Goal: Task Accomplishment & Management: Manage account settings

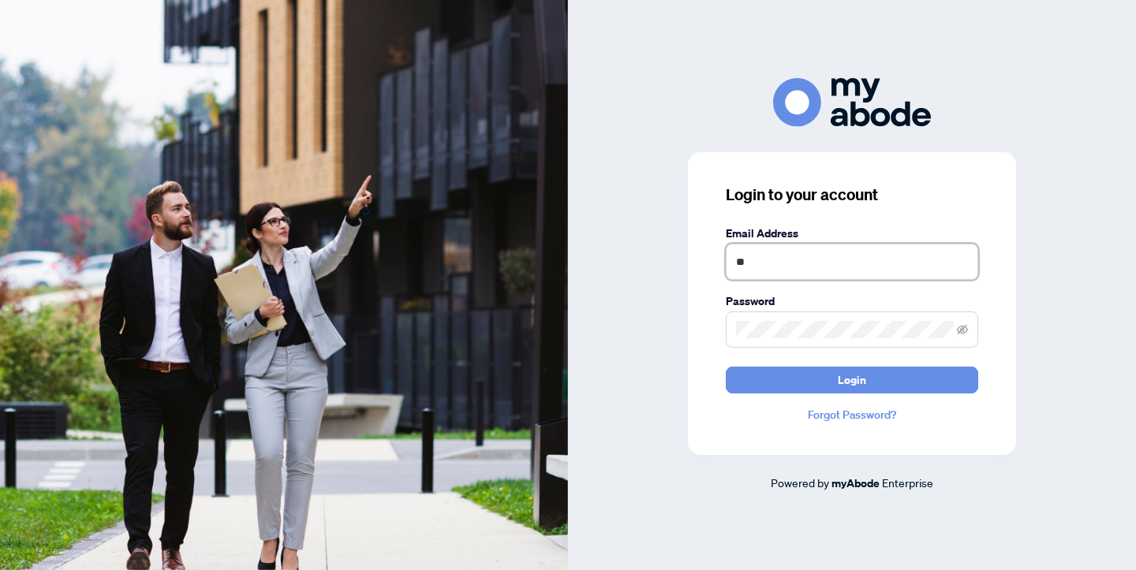
click at [771, 260] on input "**" at bounding box center [852, 262] width 252 height 36
type input "**********"
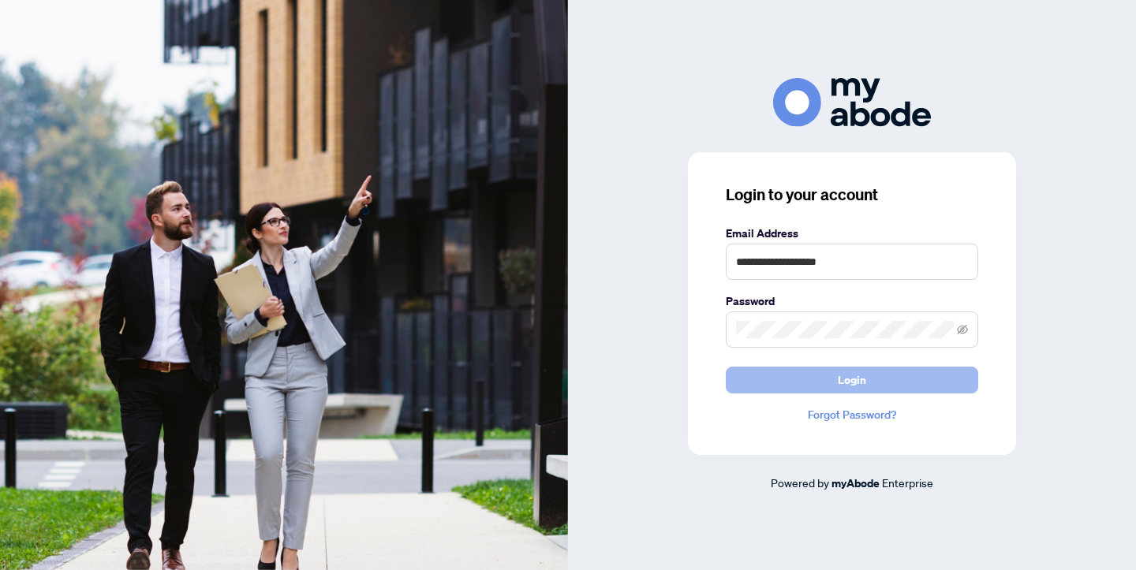
click at [838, 379] on span "Login" at bounding box center [852, 380] width 28 height 25
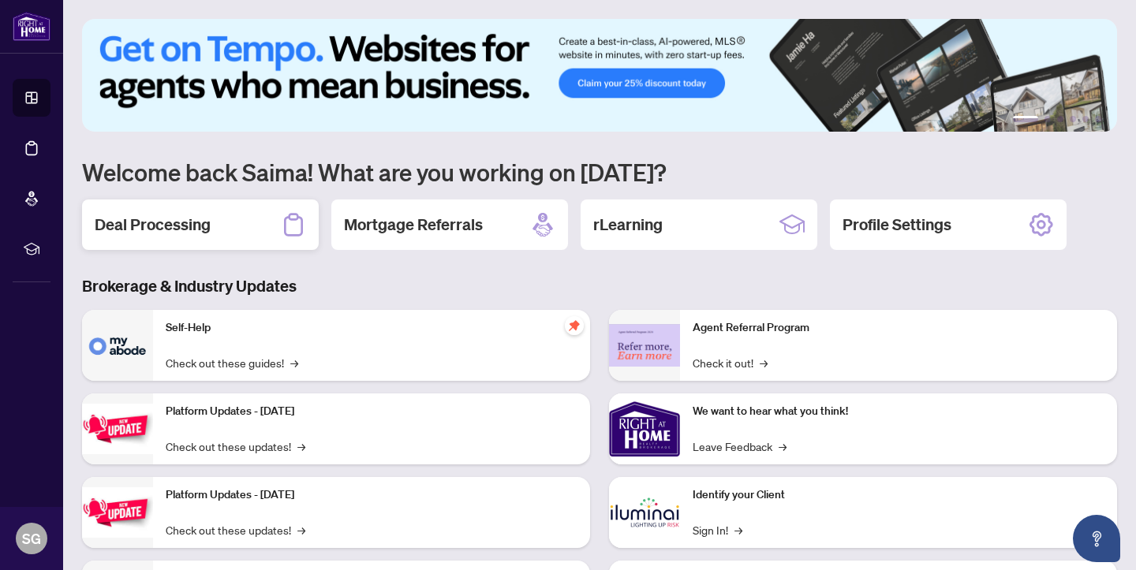
click at [189, 214] on h2 "Deal Processing" at bounding box center [153, 225] width 116 height 22
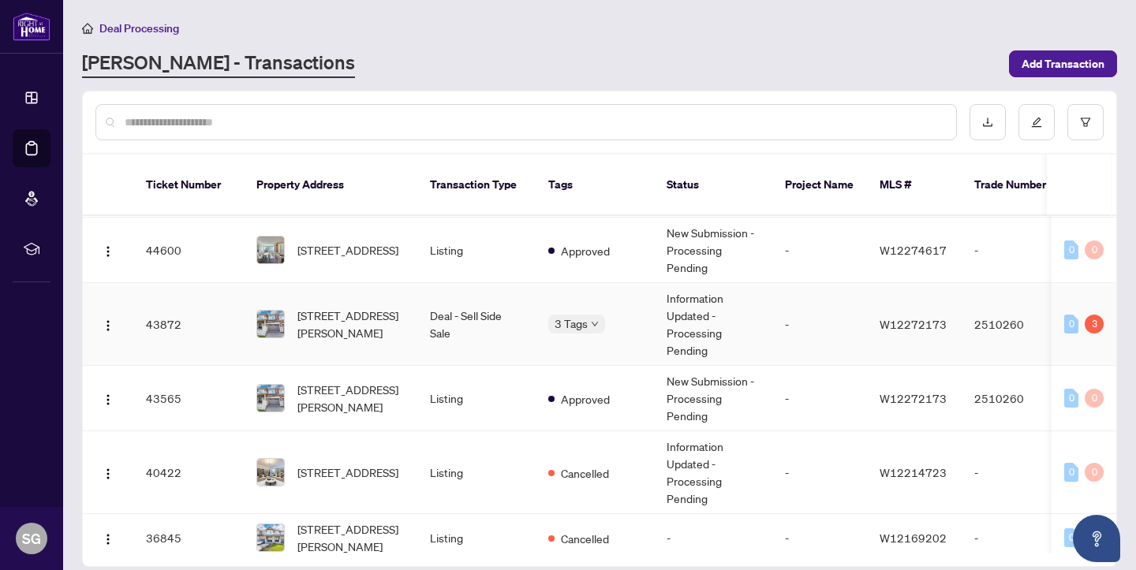
scroll to position [213, 0]
click at [447, 377] on td "Listing" at bounding box center [476, 397] width 118 height 65
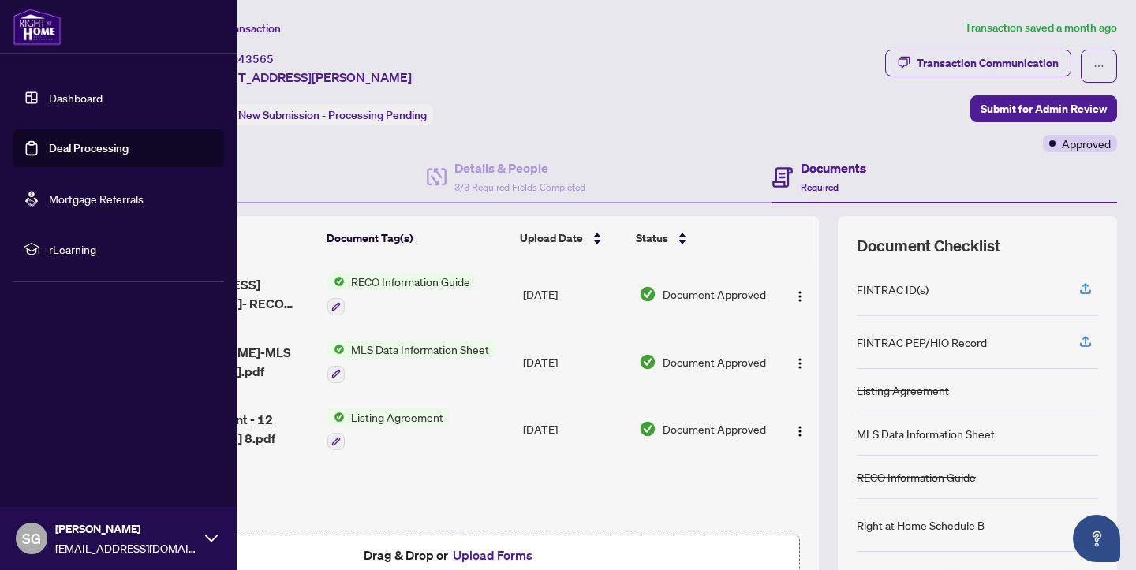
click at [80, 97] on link "Dashboard" at bounding box center [76, 98] width 54 height 14
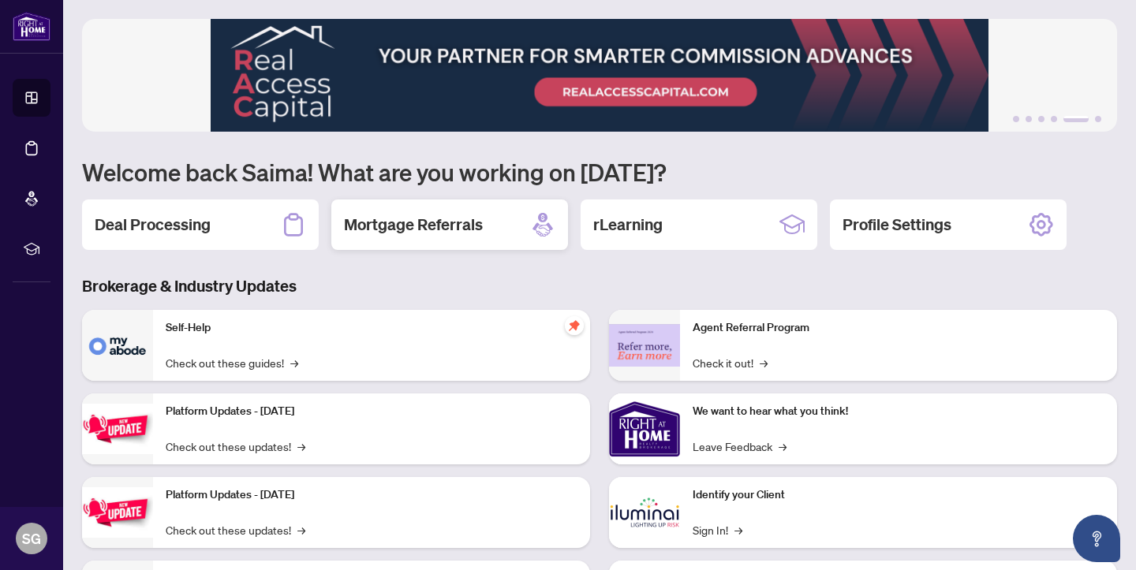
click at [452, 235] on h2 "Mortgage Referrals" at bounding box center [413, 225] width 139 height 22
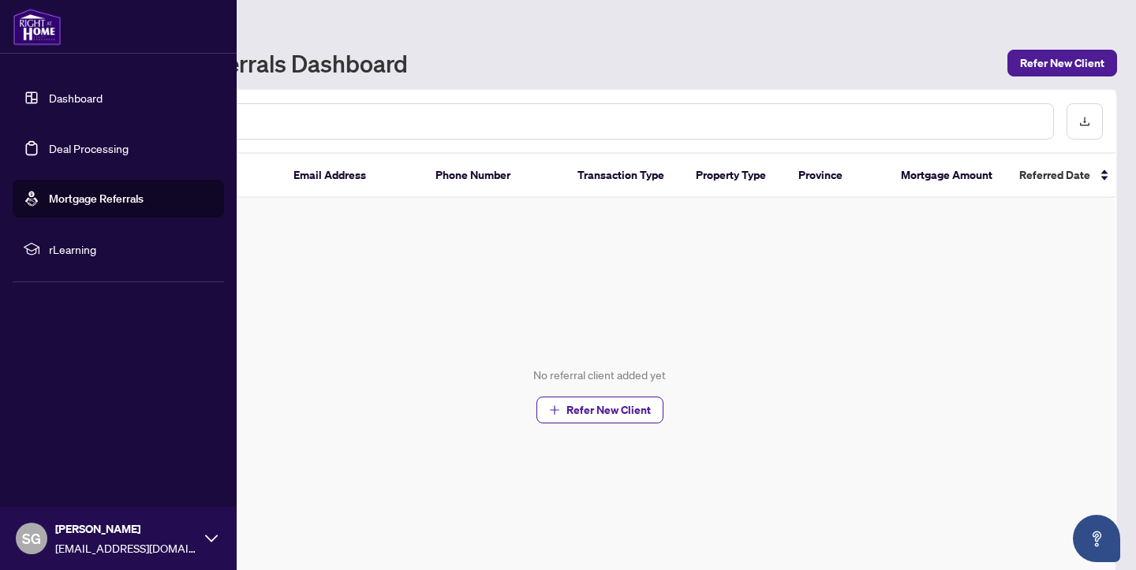
click at [80, 150] on link "Deal Processing" at bounding box center [89, 148] width 80 height 14
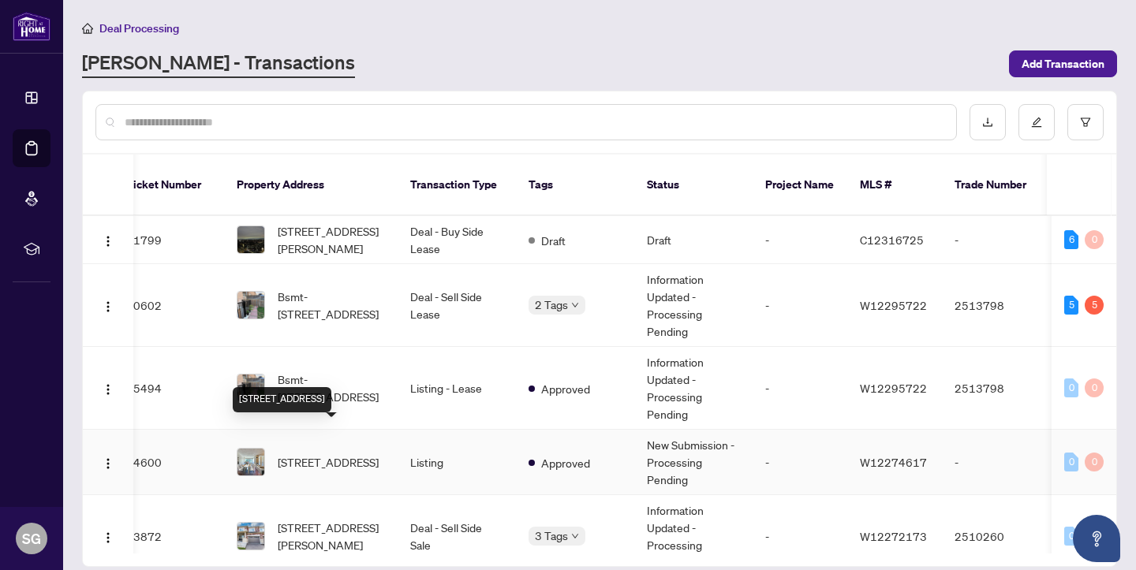
scroll to position [103, 20]
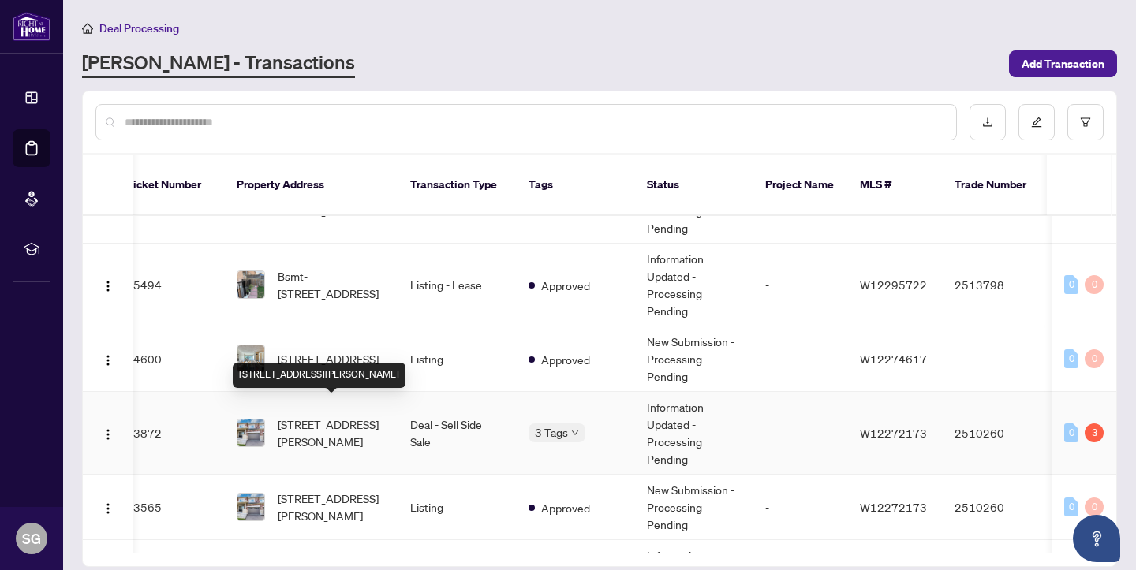
click at [323, 425] on span "12 Edsel Rd, Brampton, Ontario L7A 4K6, Canada" at bounding box center [331, 433] width 107 height 35
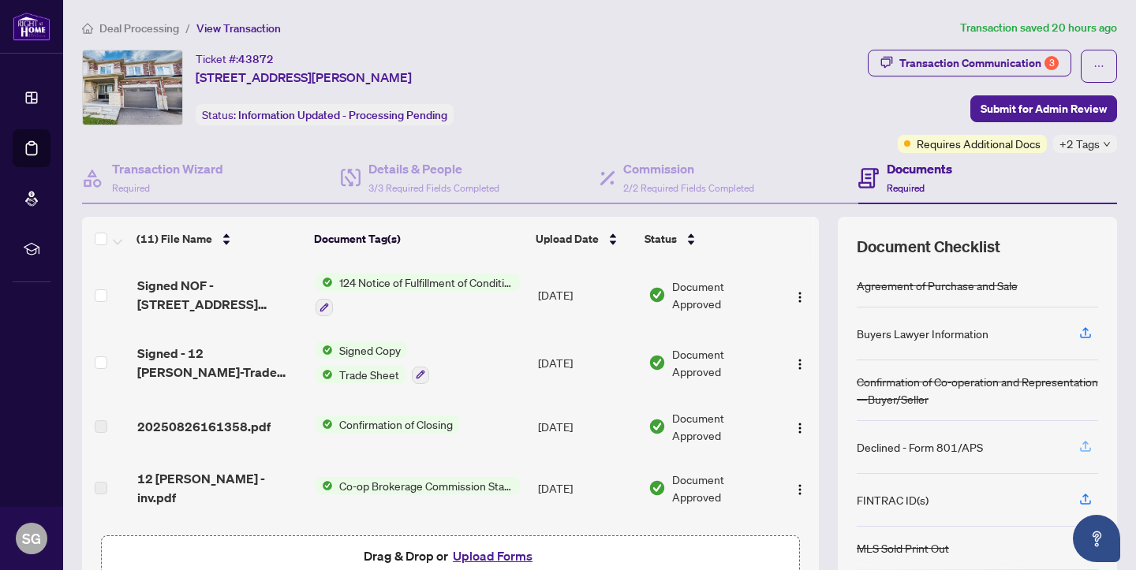
click at [1088, 447] on icon "button" at bounding box center [1085, 446] width 14 height 14
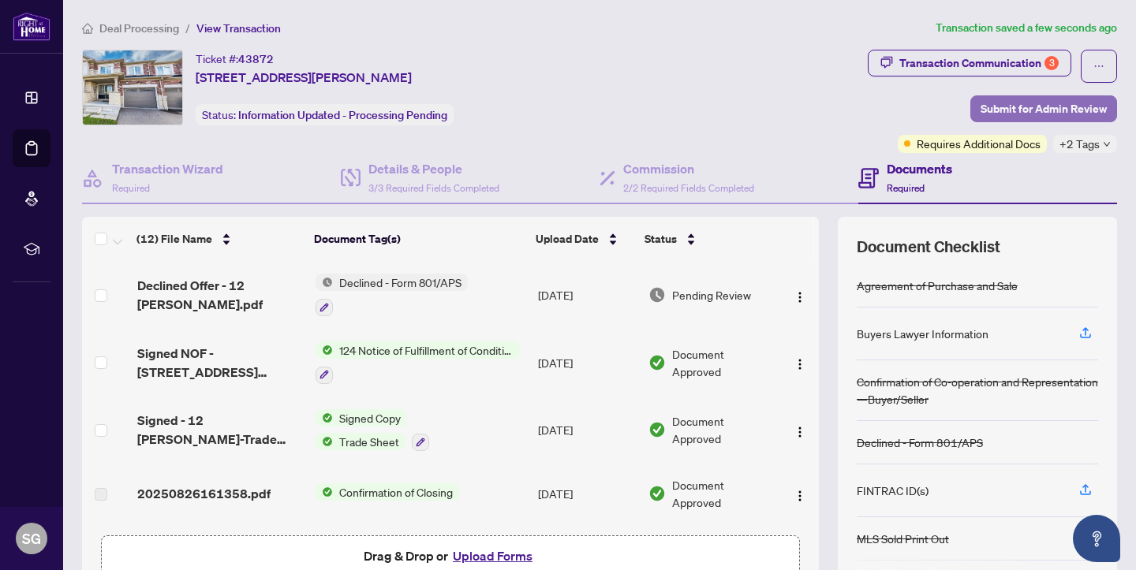
click at [1005, 106] on span "Submit for Admin Review" at bounding box center [1044, 108] width 126 height 25
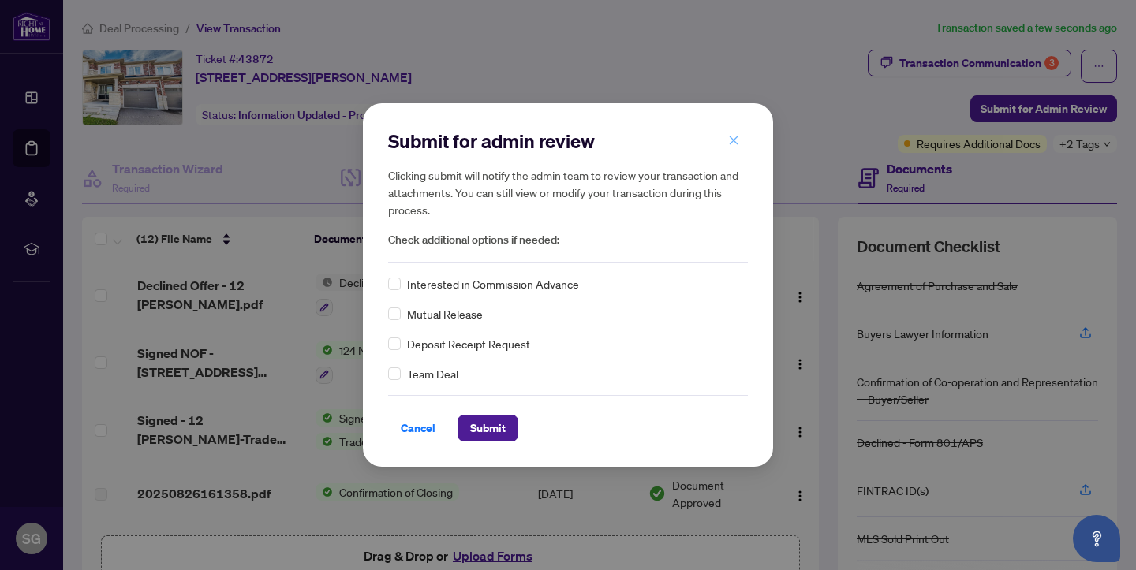
click at [731, 144] on icon "close" at bounding box center [733, 140] width 11 height 11
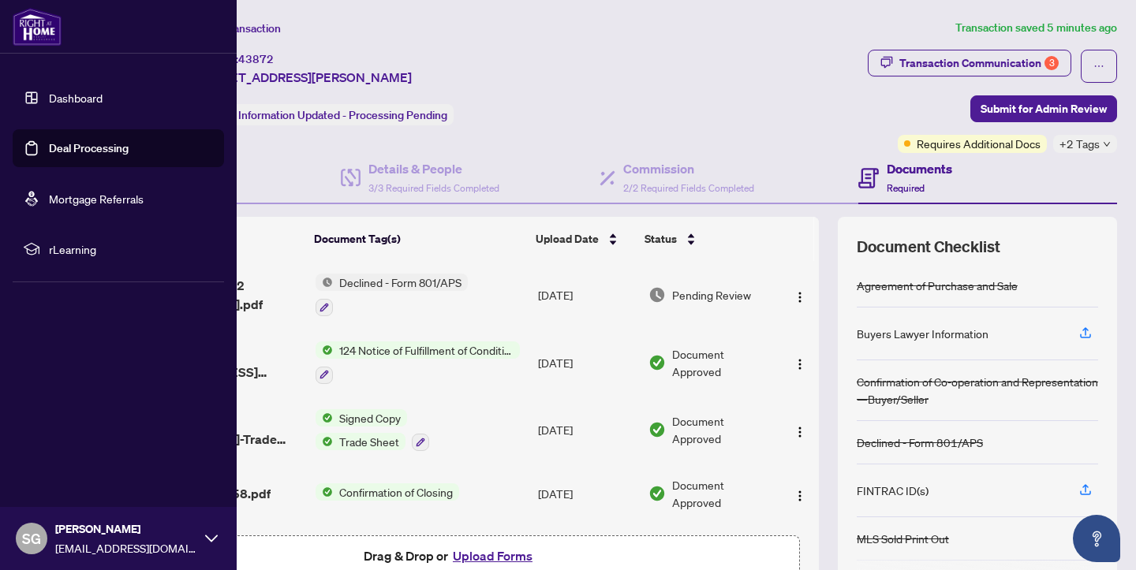
click at [114, 151] on link "Deal Processing" at bounding box center [89, 148] width 80 height 14
